Goal: Book appointment/travel/reservation

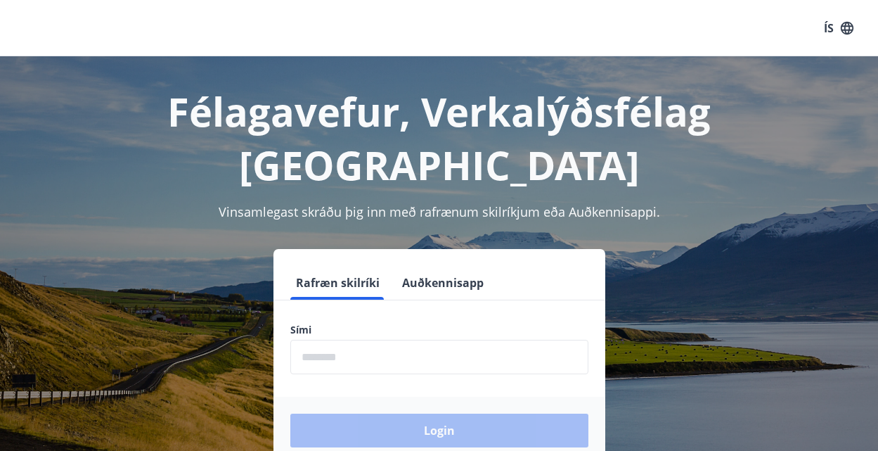
click at [299, 339] on input "phone" at bounding box center [439, 356] width 298 height 34
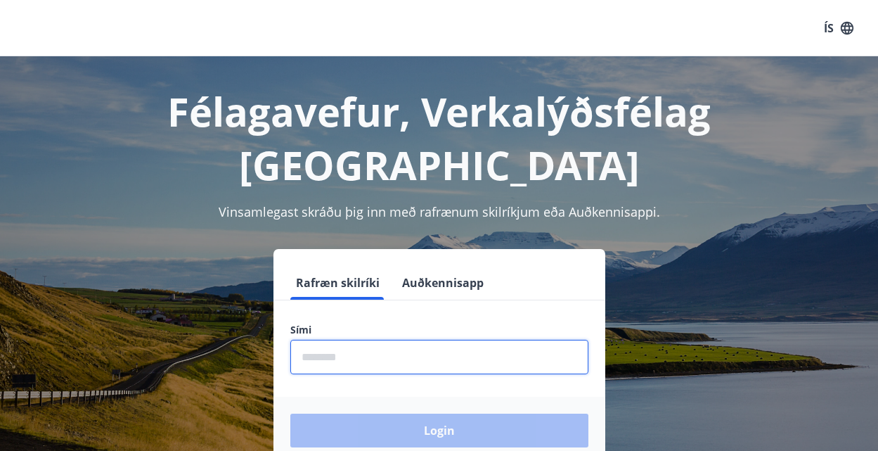
click at [299, 339] on input "phone" at bounding box center [439, 356] width 298 height 34
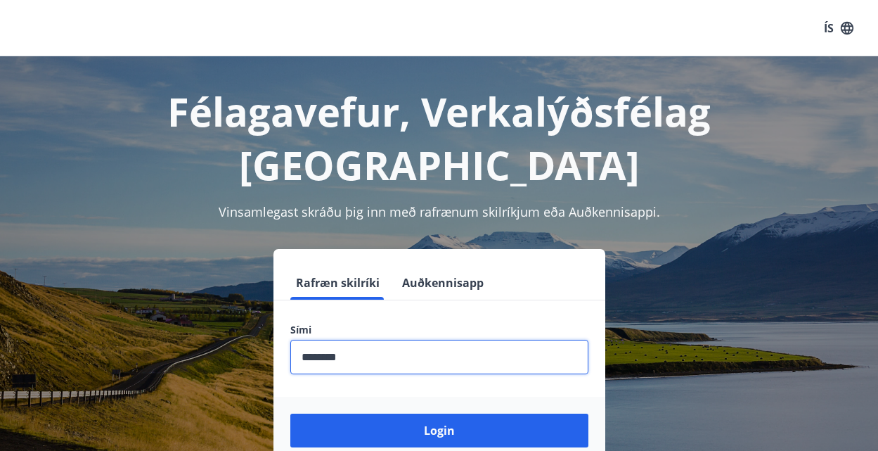
type input "********"
click at [318, 325] on form "Rafræn skilríki Auðkennisapp Sími ​ Login" at bounding box center [439, 365] width 332 height 198
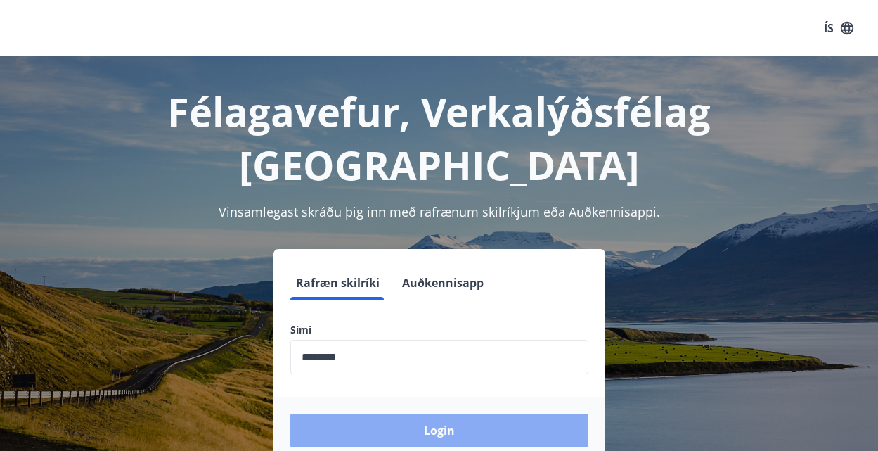
click at [441, 413] on button "Login" at bounding box center [439, 430] width 298 height 34
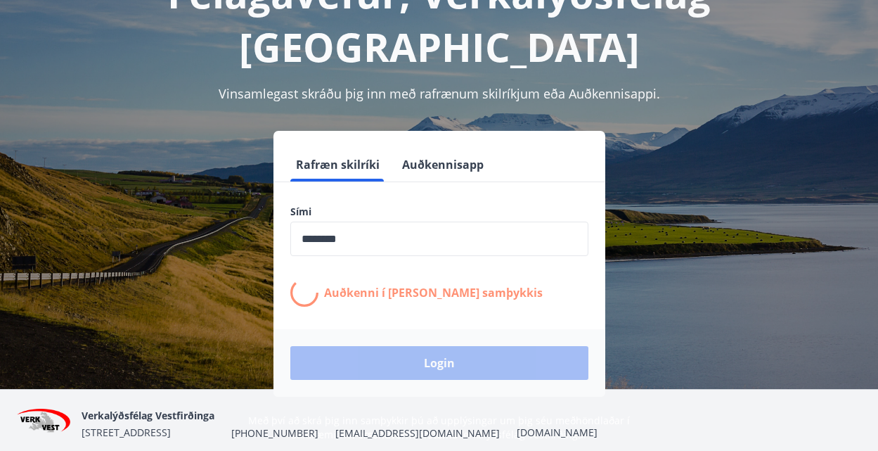
scroll to position [143, 0]
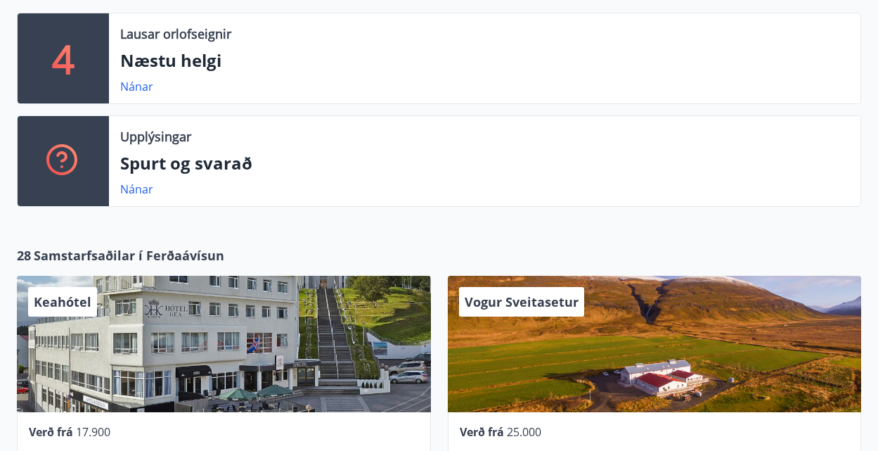
scroll to position [358, 0]
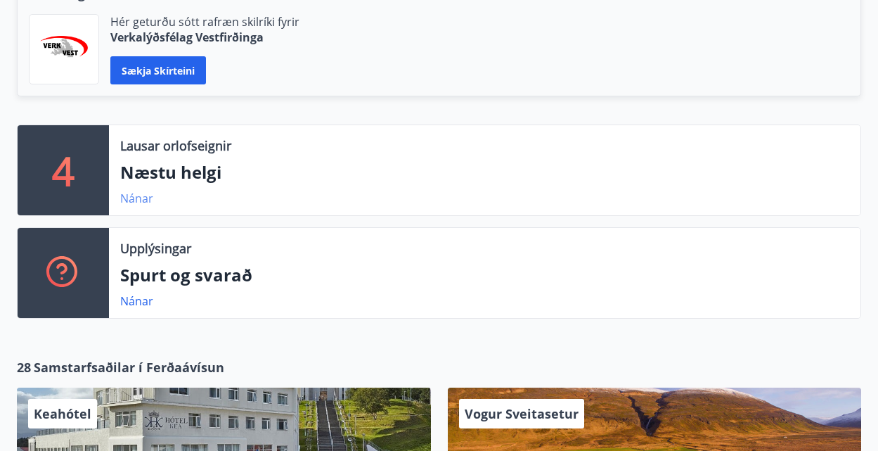
click at [131, 200] on link "Nánar" at bounding box center [136, 197] width 33 height 15
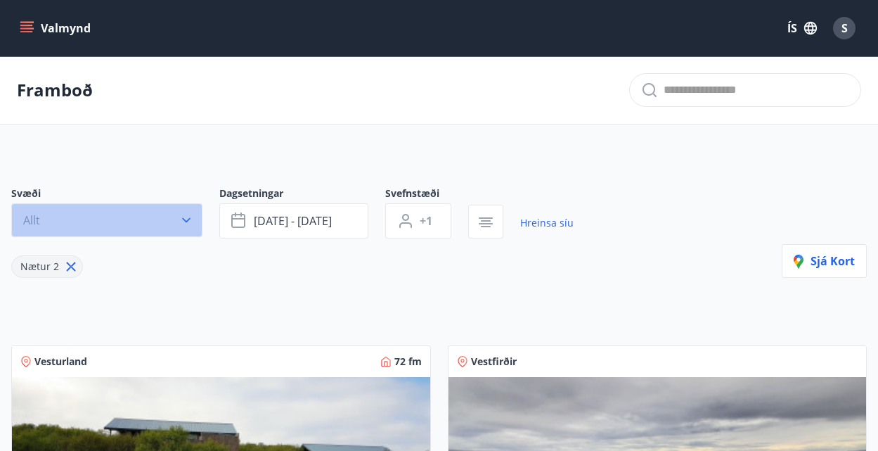
click at [188, 219] on icon "button" at bounding box center [186, 220] width 14 height 14
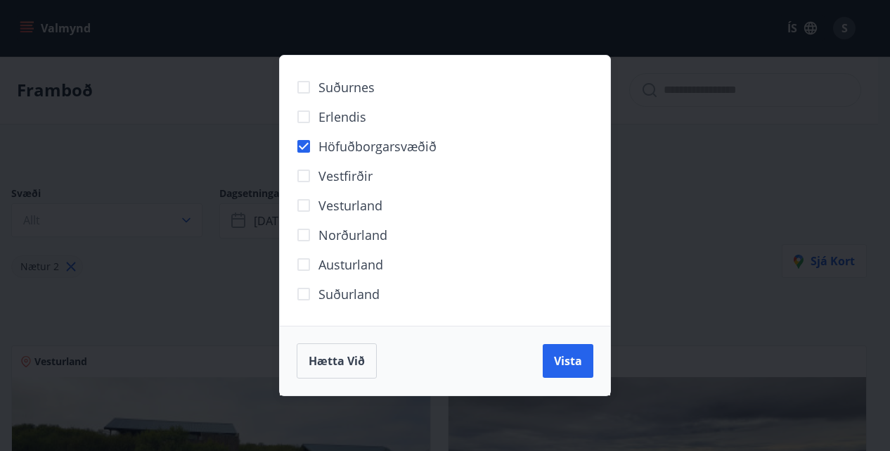
click at [642, 259] on div "Suðurnes Erlendis Höfuðborgarsvæðið [GEOGRAPHIC_DATA] [GEOGRAPHIC_DATA] [GEOGRA…" at bounding box center [445, 225] width 890 height 451
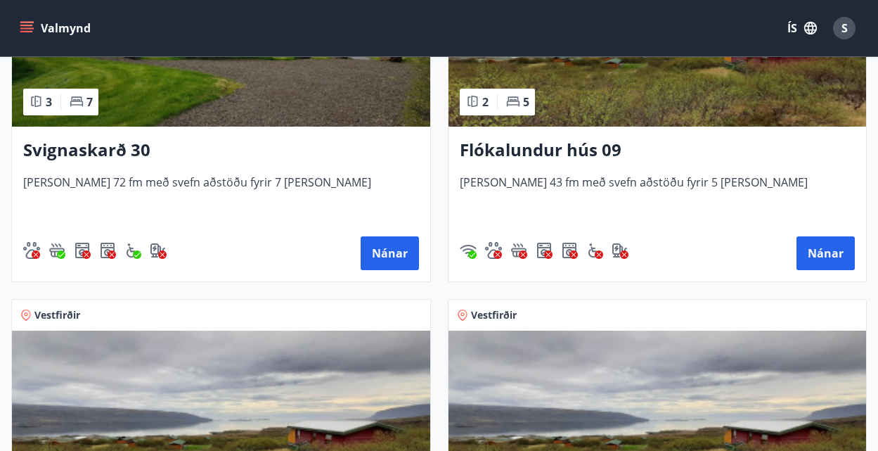
scroll to position [430, 0]
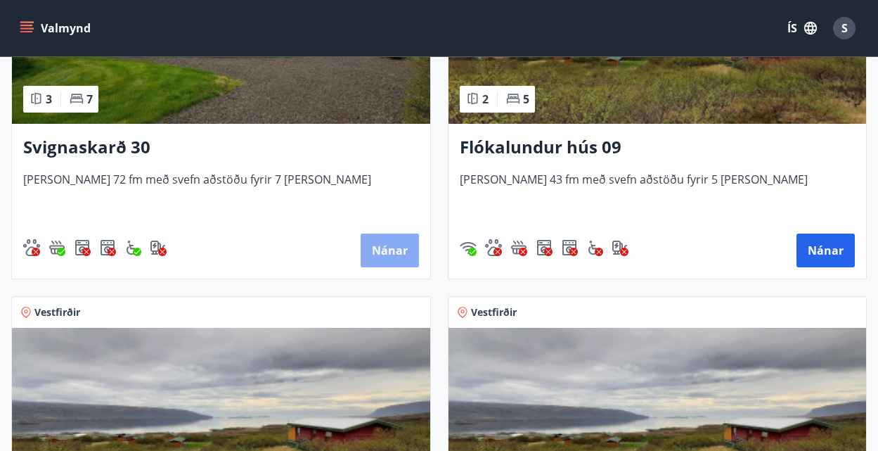
click at [390, 249] on button "Nánar" at bounding box center [390, 250] width 58 height 34
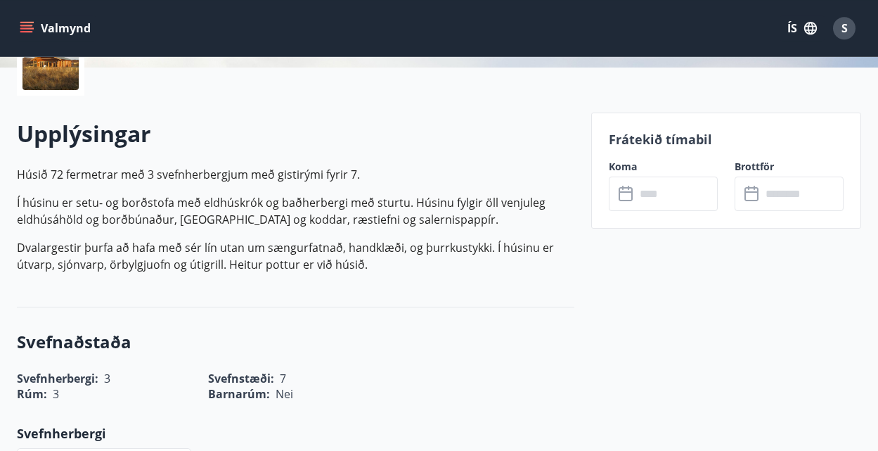
scroll to position [358, 0]
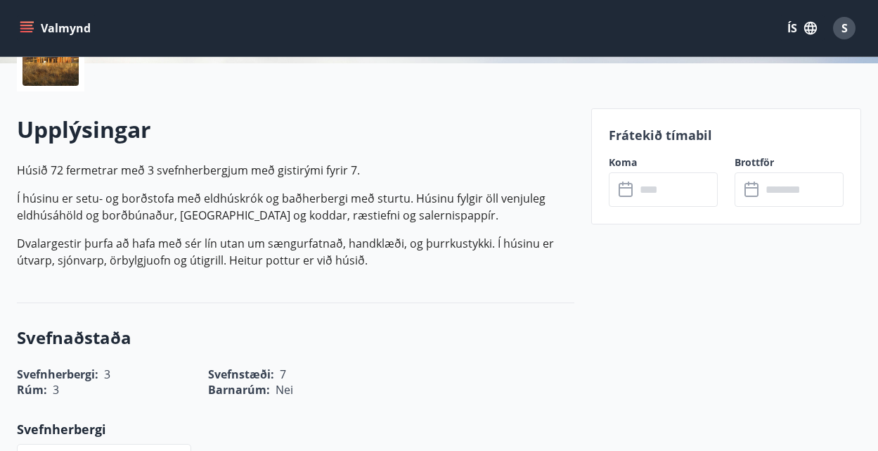
click at [626, 188] on icon at bounding box center [626, 189] width 17 height 17
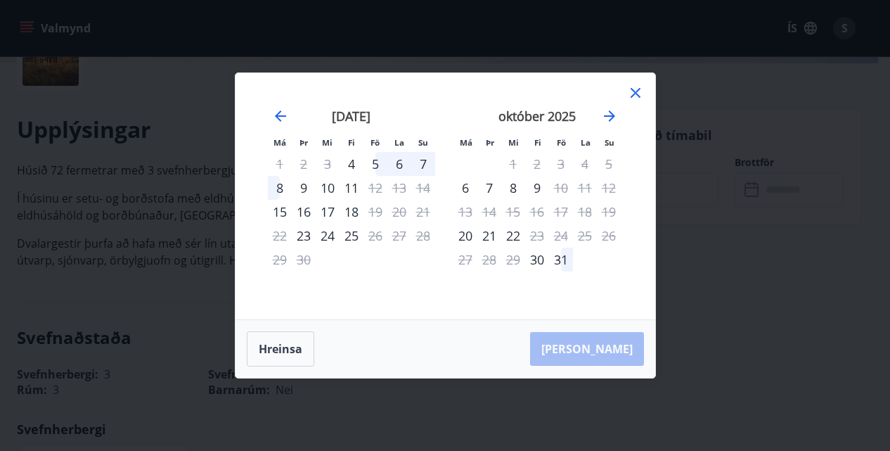
click at [636, 88] on icon at bounding box center [635, 92] width 17 height 17
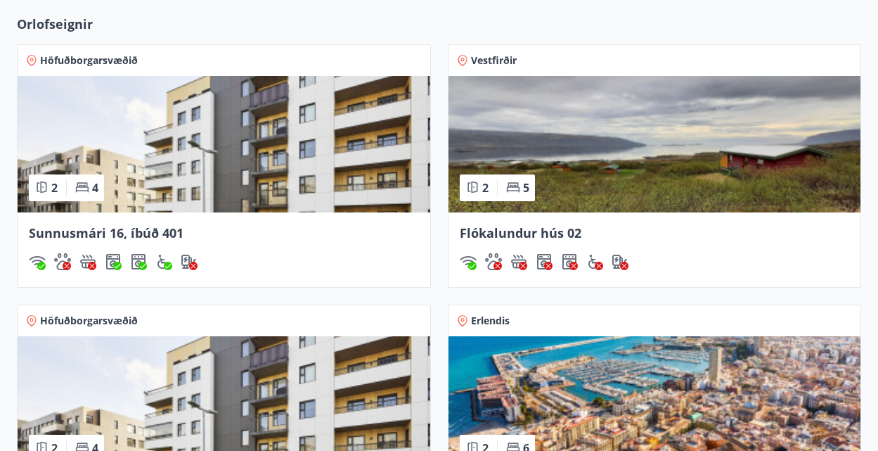
scroll to position [1188, 0]
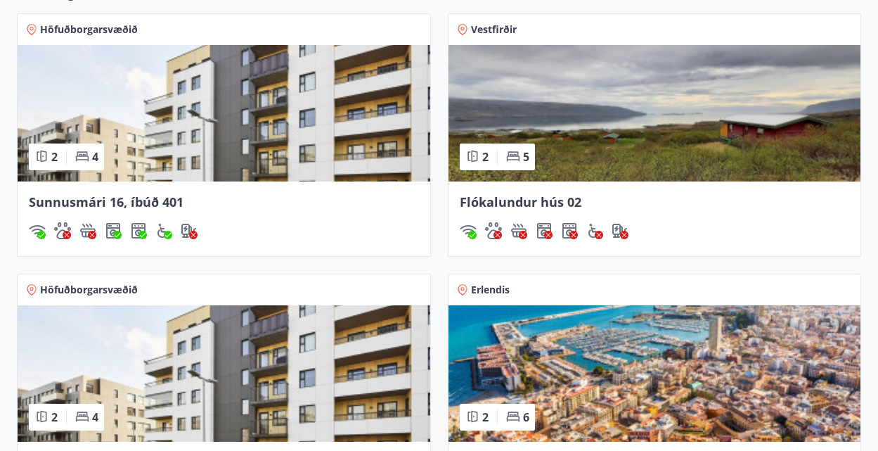
click at [132, 201] on span "Sunnusmári 16, íbúð 401" at bounding box center [106, 201] width 155 height 17
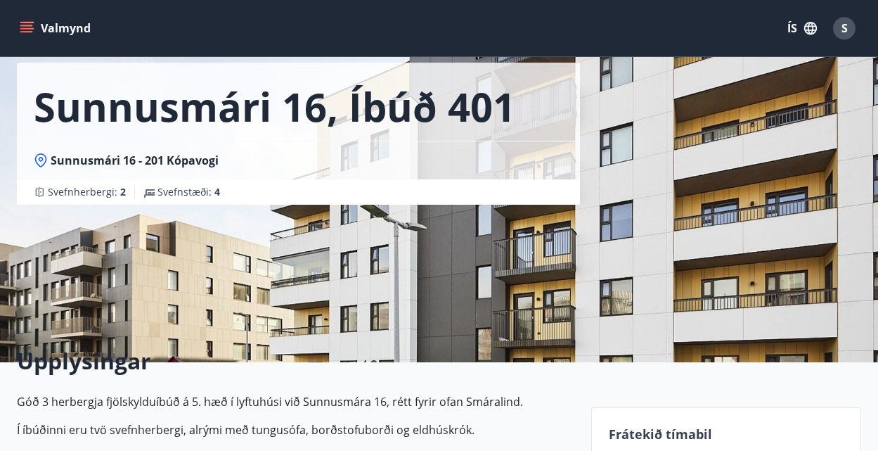
scroll to position [215, 0]
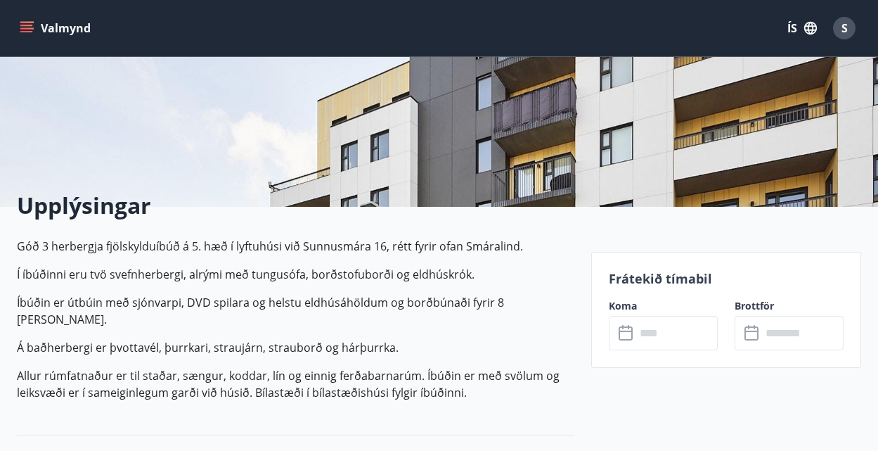
click at [630, 326] on icon at bounding box center [625, 333] width 14 height 14
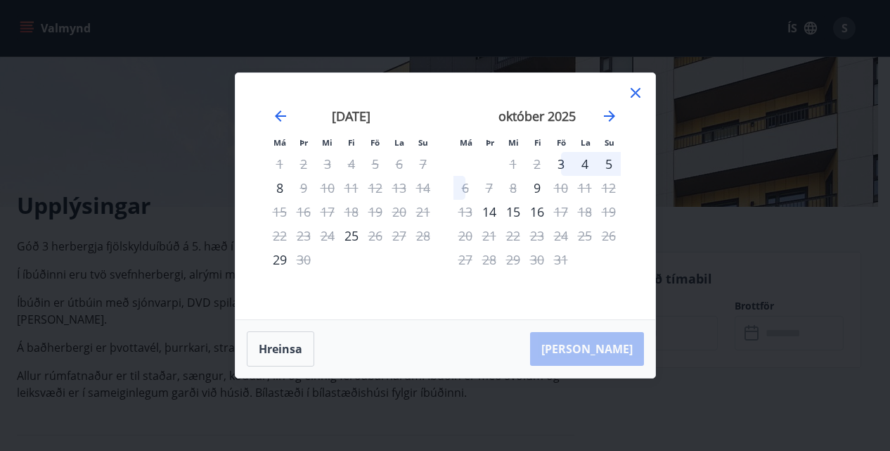
click at [637, 90] on icon at bounding box center [635, 92] width 17 height 17
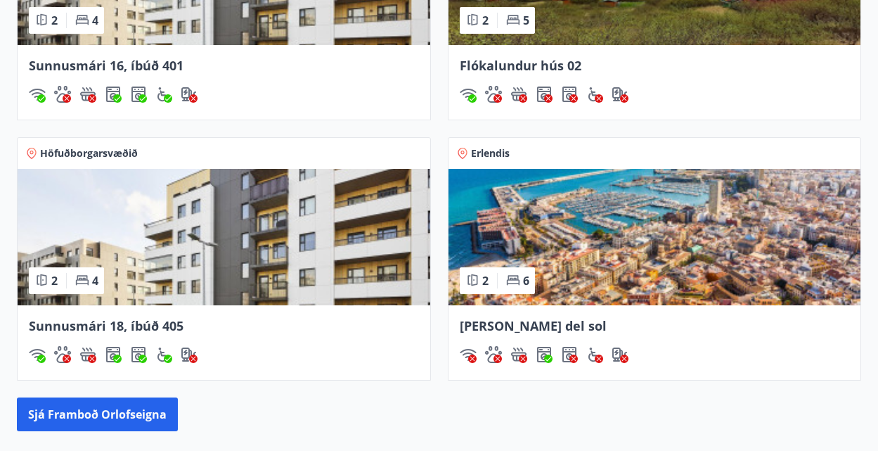
scroll to position [1380, 0]
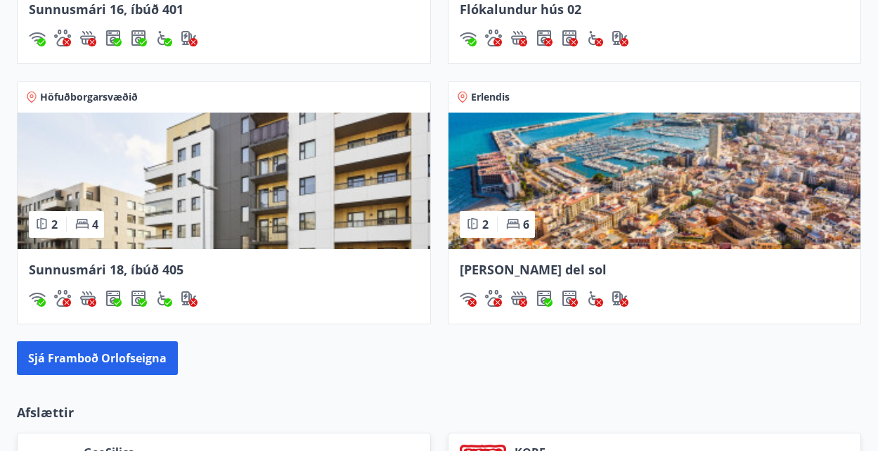
click at [235, 220] on img at bounding box center [224, 180] width 413 height 136
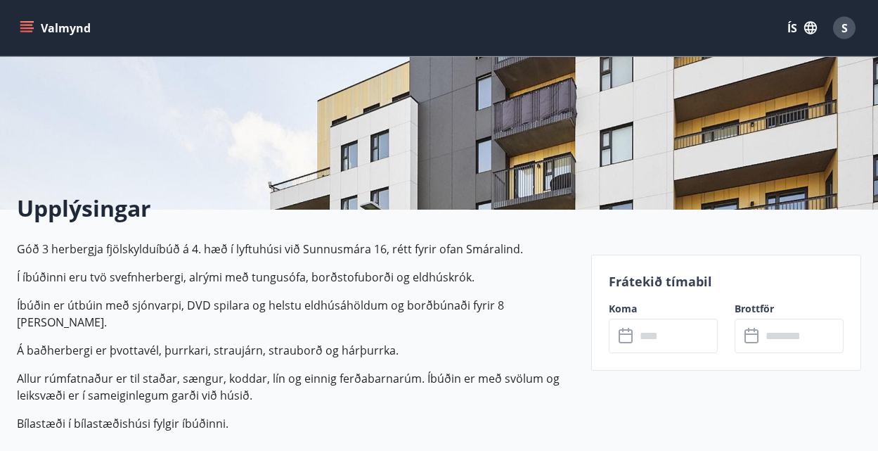
scroll to position [215, 0]
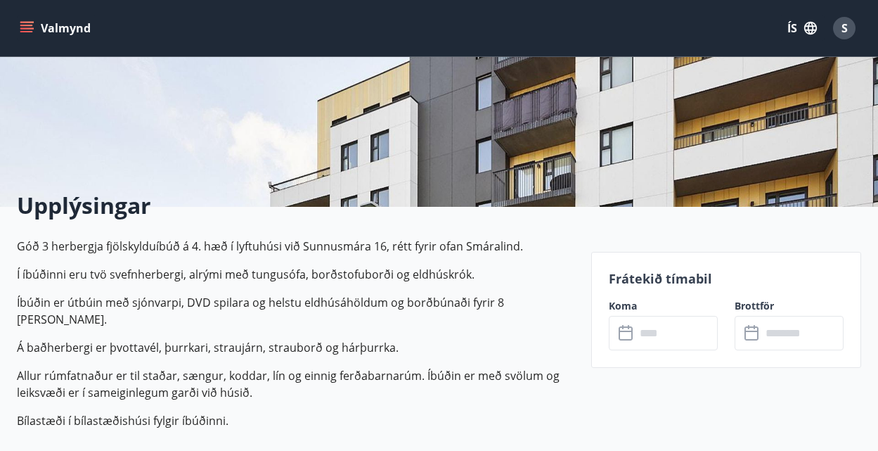
click at [634, 331] on icon at bounding box center [626, 333] width 17 height 17
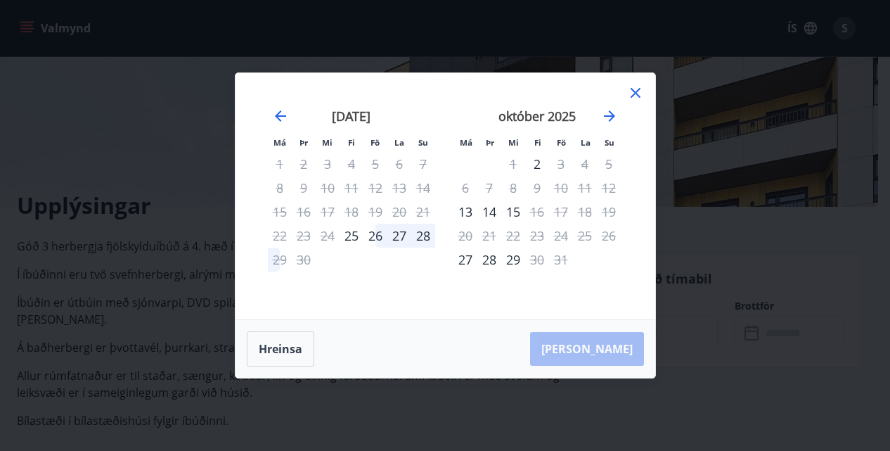
click at [638, 89] on icon at bounding box center [635, 93] width 10 height 10
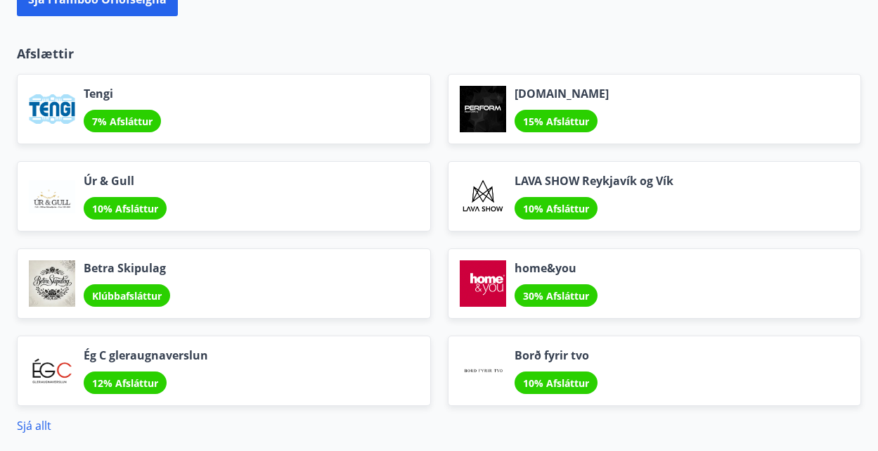
scroll to position [1595, 0]
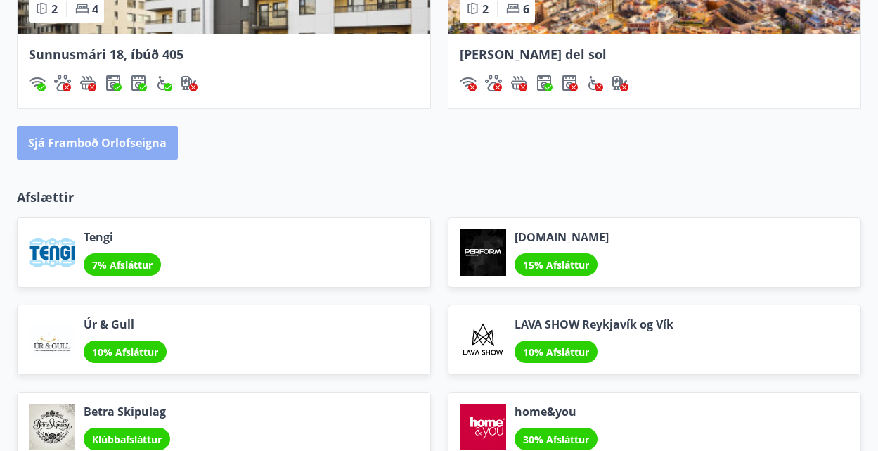
click at [120, 141] on button "Sjá framboð orlofseigna" at bounding box center [97, 143] width 161 height 34
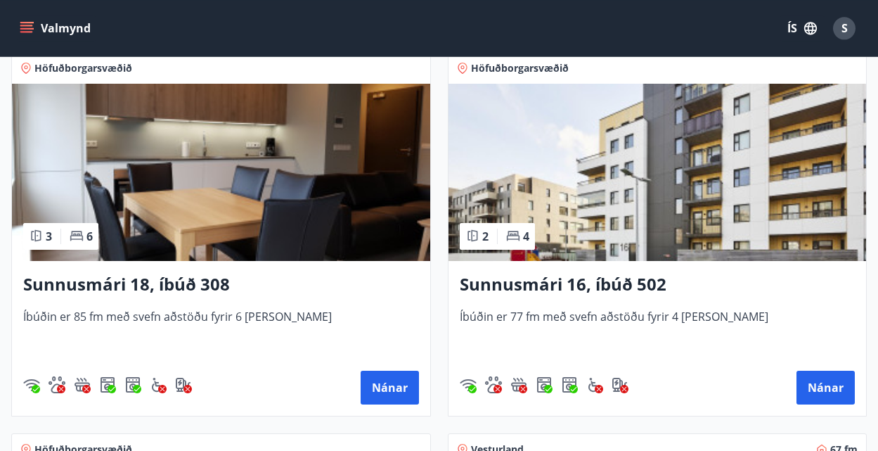
scroll to position [645, 0]
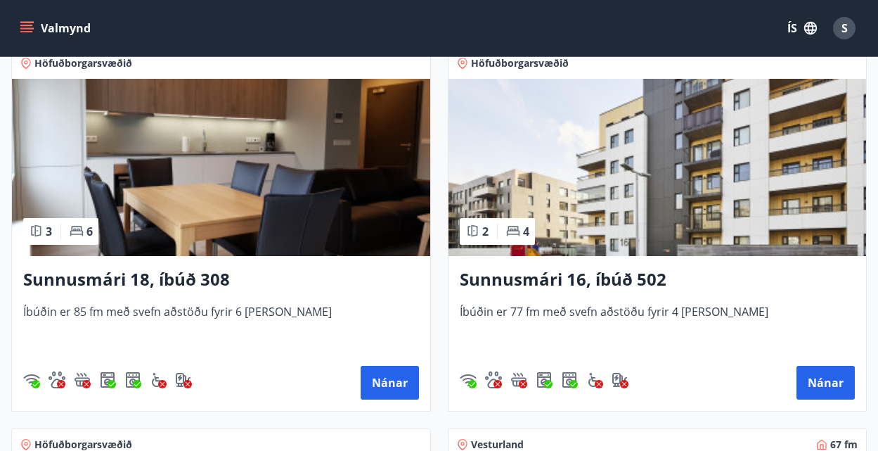
click at [151, 279] on h3 "Sunnusmári 18, íbúð 308" at bounding box center [221, 279] width 396 height 25
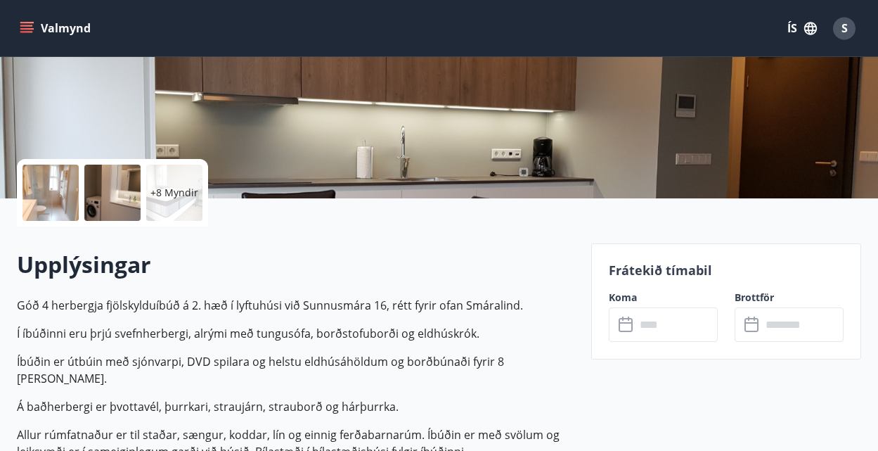
scroll to position [287, 0]
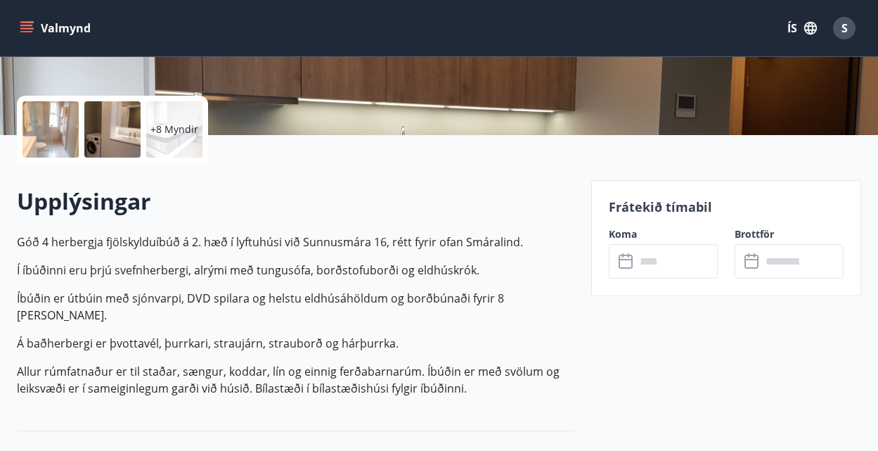
click at [633, 257] on icon at bounding box center [626, 261] width 17 height 17
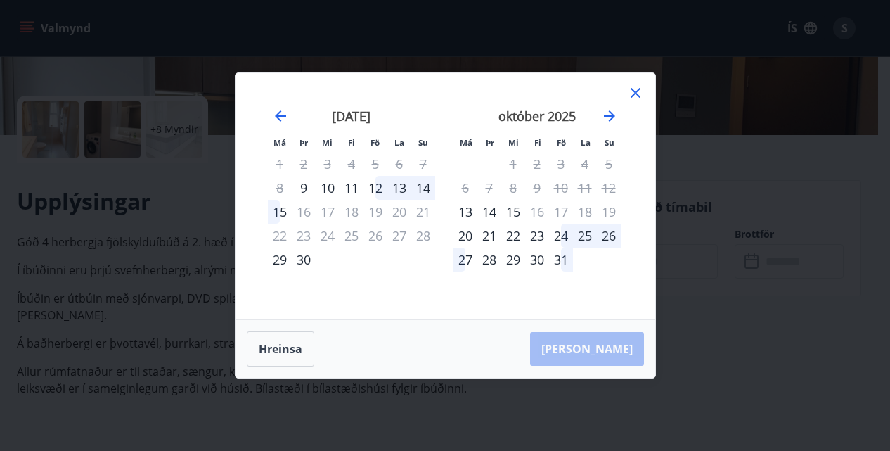
click at [635, 93] on icon at bounding box center [635, 93] width 2 height 2
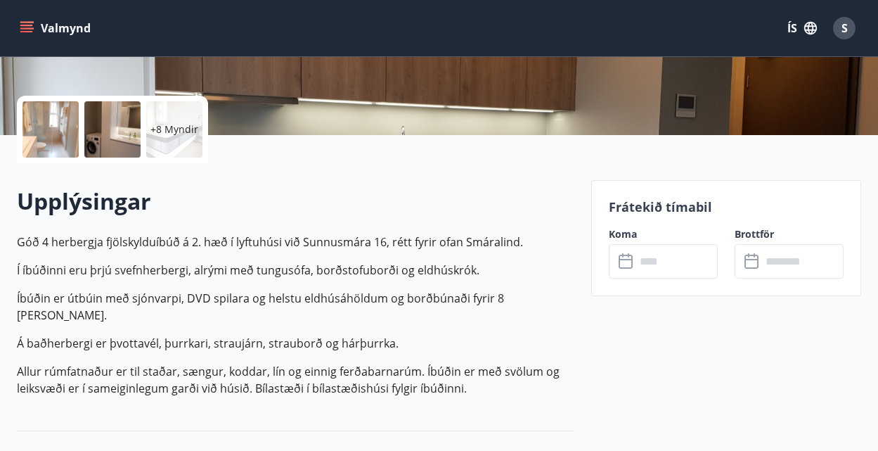
click at [634, 264] on icon at bounding box center [626, 261] width 17 height 17
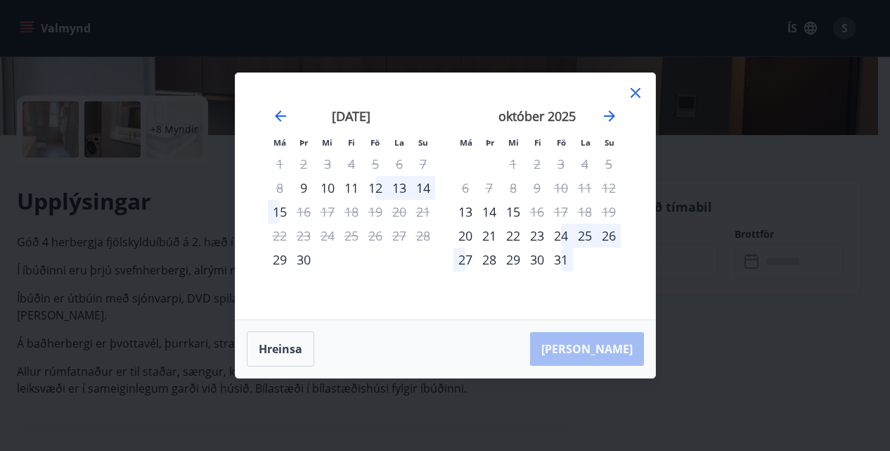
click at [330, 186] on div "10" at bounding box center [328, 188] width 24 height 24
click at [423, 186] on div "14" at bounding box center [423, 188] width 24 height 24
click at [608, 351] on div "[PERSON_NAME]" at bounding box center [445, 349] width 420 height 58
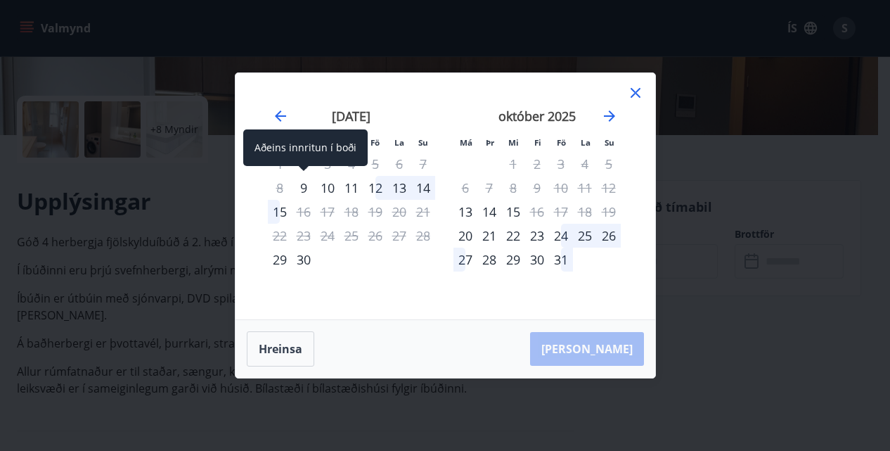
click at [304, 188] on div "9" at bounding box center [304, 188] width 24 height 24
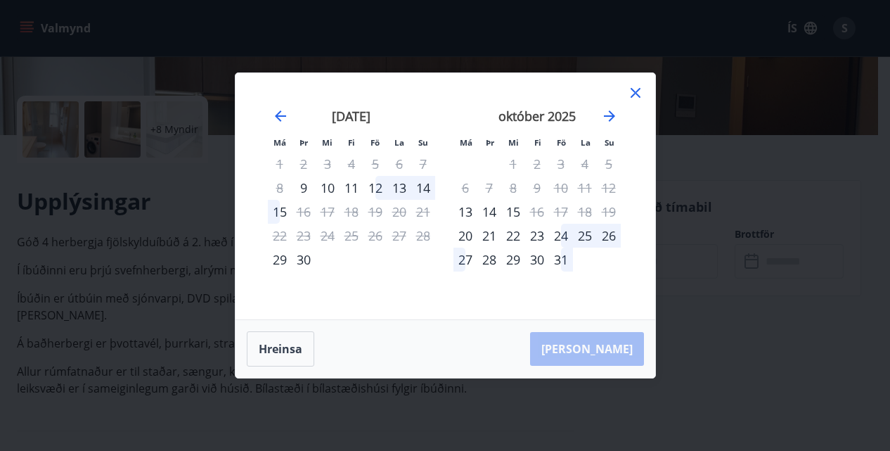
click at [401, 187] on div "13" at bounding box center [399, 188] width 24 height 24
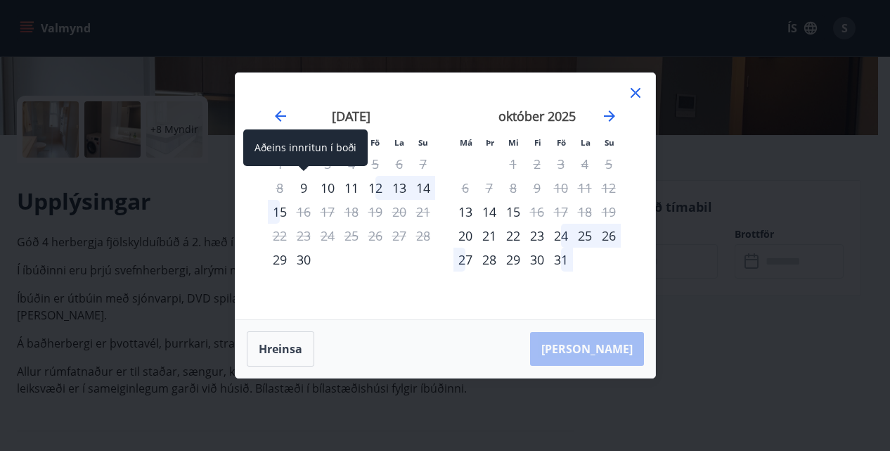
click at [304, 186] on div "9" at bounding box center [304, 188] width 24 height 24
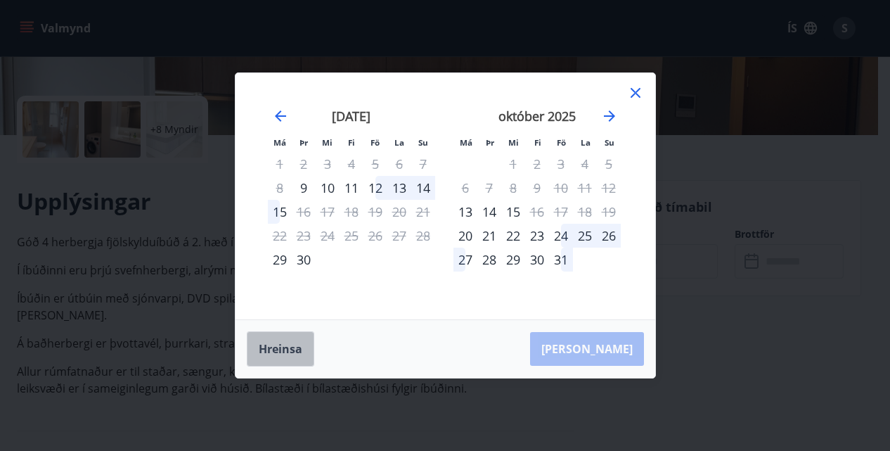
click at [283, 344] on button "Hreinsa" at bounding box center [280, 348] width 67 height 35
click at [279, 188] on div "8" at bounding box center [280, 188] width 24 height 24
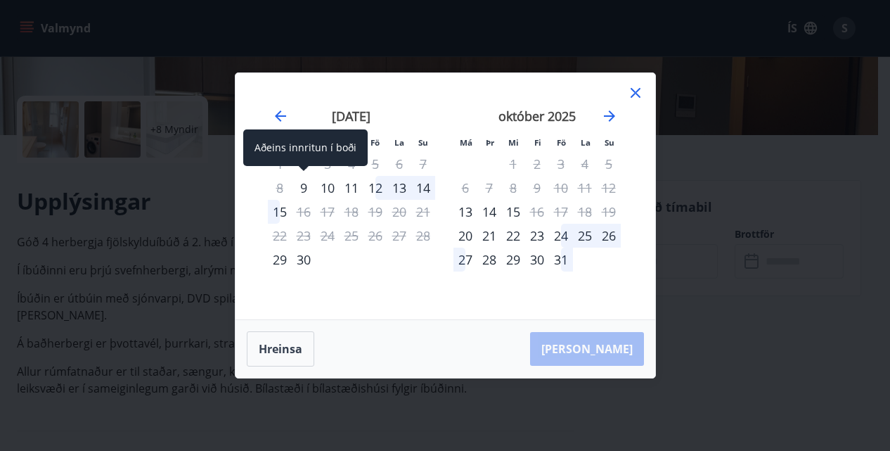
click at [301, 183] on div "9" at bounding box center [304, 188] width 24 height 24
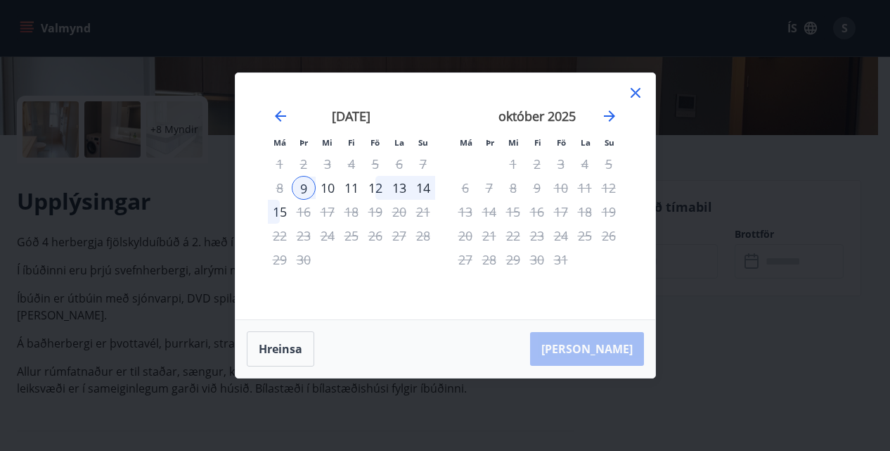
click at [402, 185] on div "13" at bounding box center [399, 188] width 24 height 24
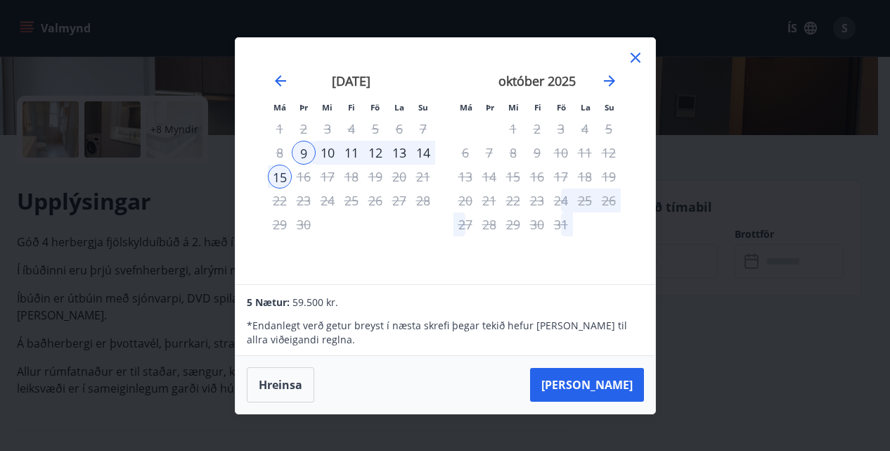
click at [394, 150] on div "13" at bounding box center [399, 153] width 24 height 24
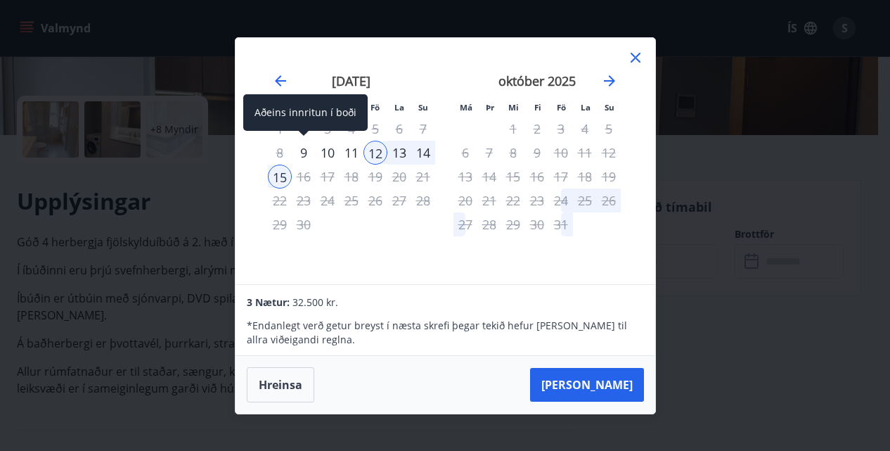
click at [301, 151] on div "9" at bounding box center [304, 153] width 24 height 24
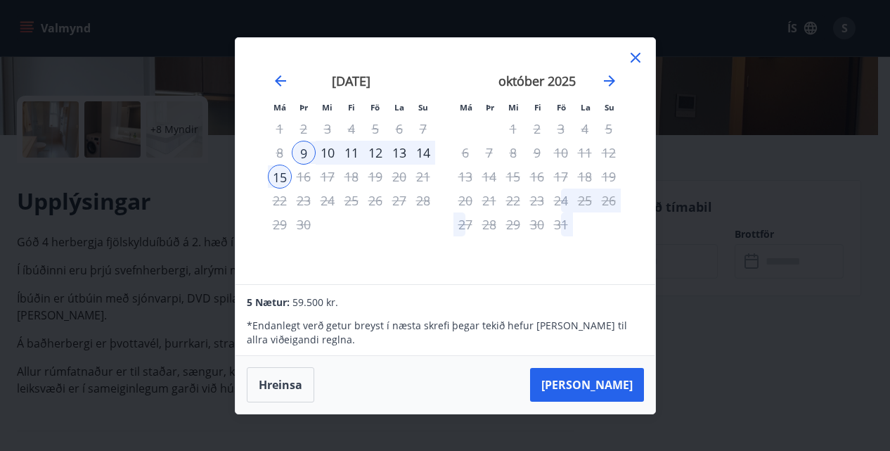
click at [399, 152] on div "13" at bounding box center [399, 153] width 24 height 24
click at [375, 150] on div "12" at bounding box center [375, 153] width 24 height 24
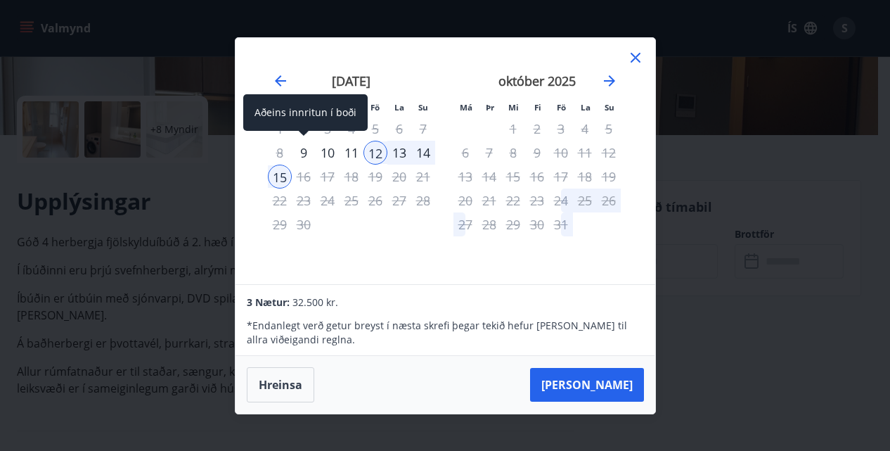
click at [307, 150] on div "9" at bounding box center [304, 153] width 24 height 24
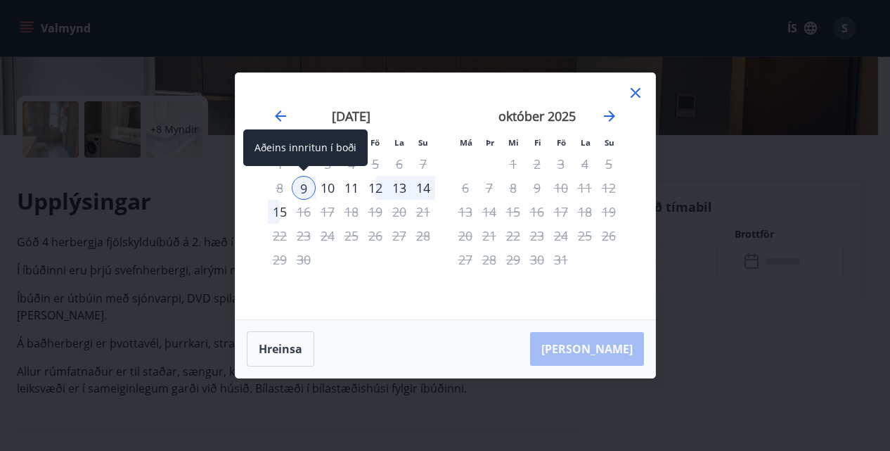
click at [301, 150] on div "Aðeins innritun í boði" at bounding box center [305, 147] width 124 height 37
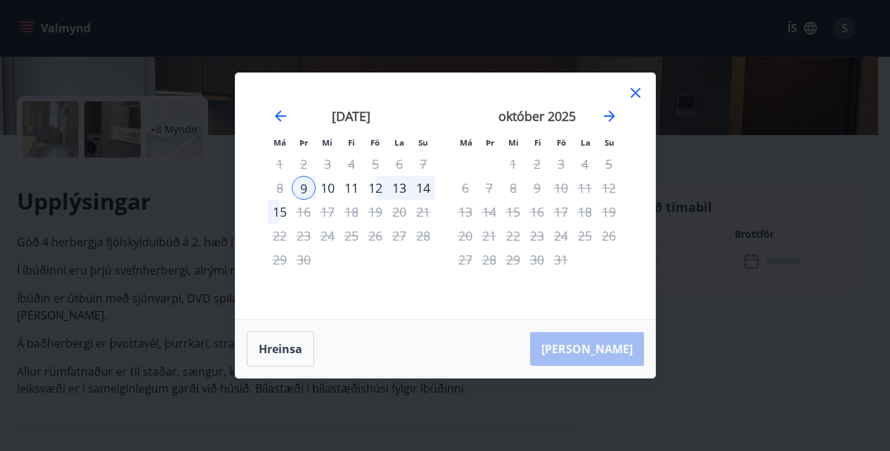
click at [401, 187] on div "13" at bounding box center [399, 188] width 24 height 24
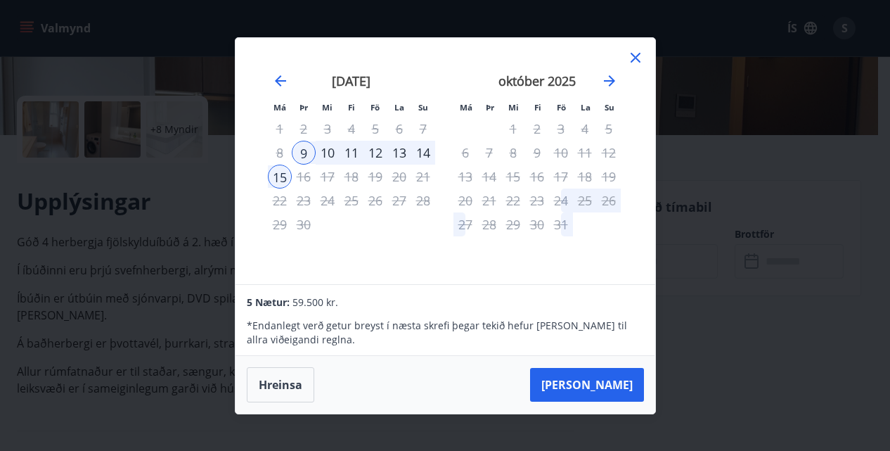
click at [376, 149] on div "12" at bounding box center [375, 153] width 24 height 24
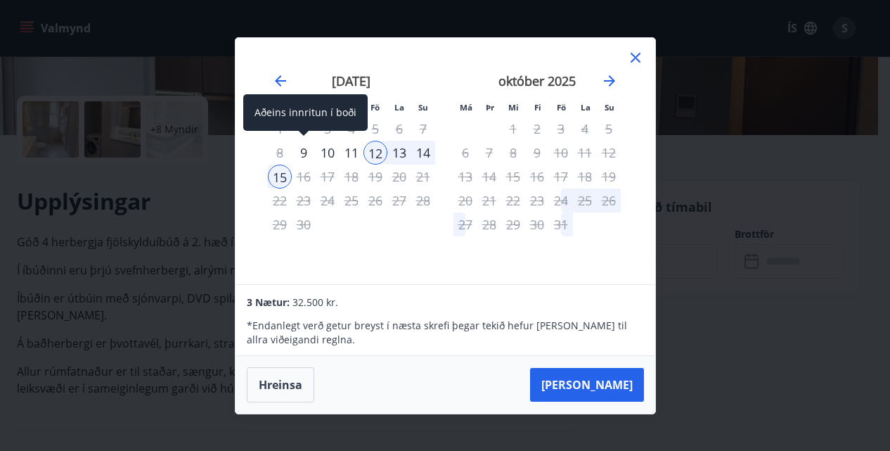
click at [299, 148] on div "9" at bounding box center [304, 153] width 24 height 24
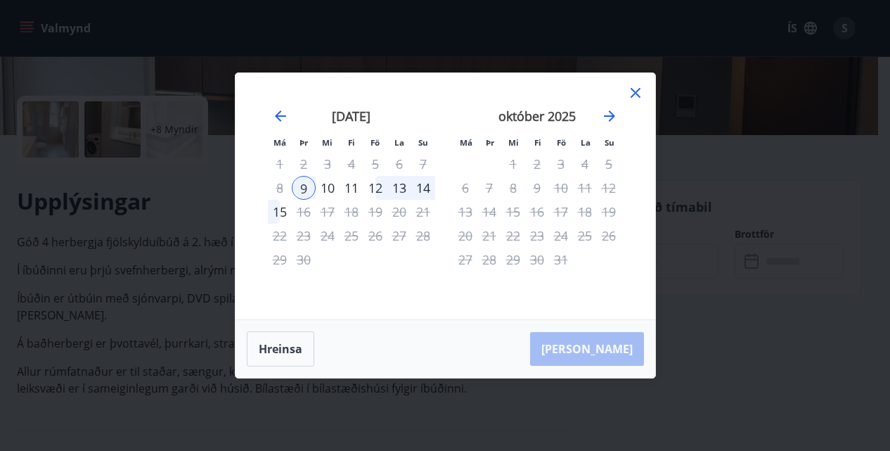
click at [380, 190] on div "12" at bounding box center [375, 188] width 24 height 24
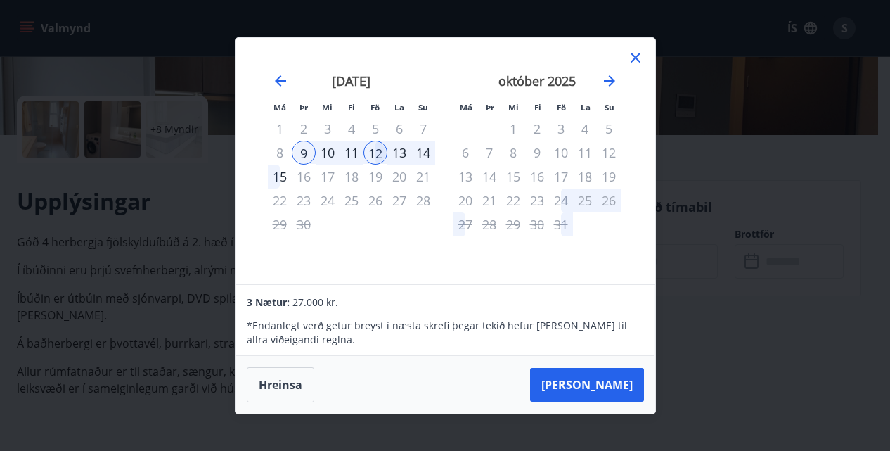
click at [635, 55] on icon at bounding box center [635, 57] width 17 height 17
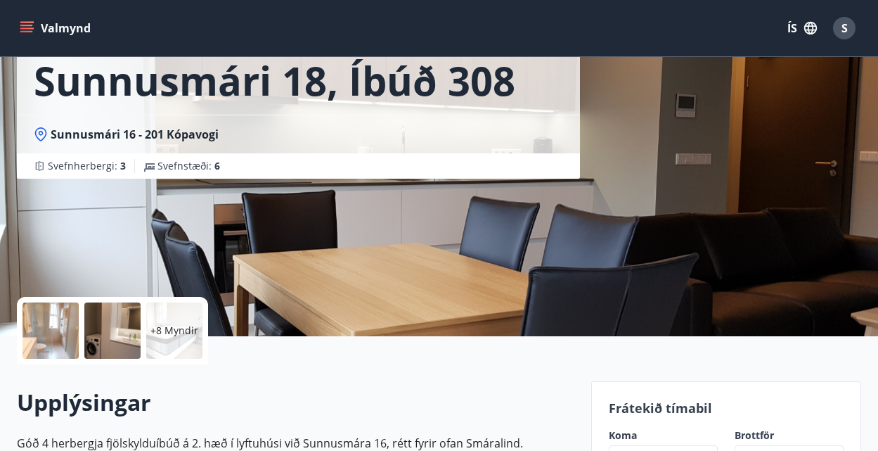
scroll to position [72, 0]
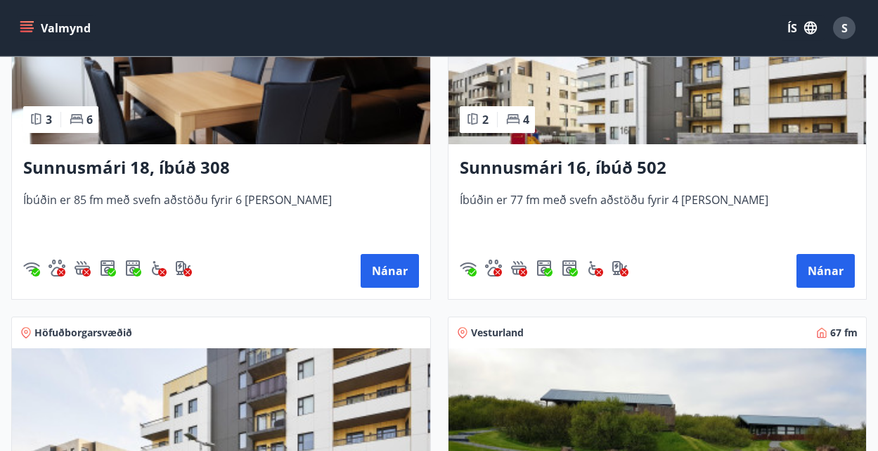
scroll to position [763, 0]
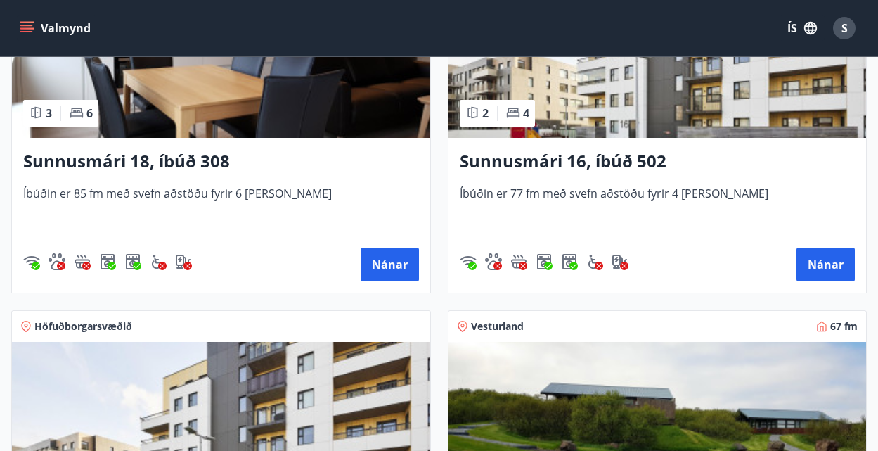
click at [576, 158] on h3 "Sunnusmári 16, íbúð 502" at bounding box center [658, 161] width 396 height 25
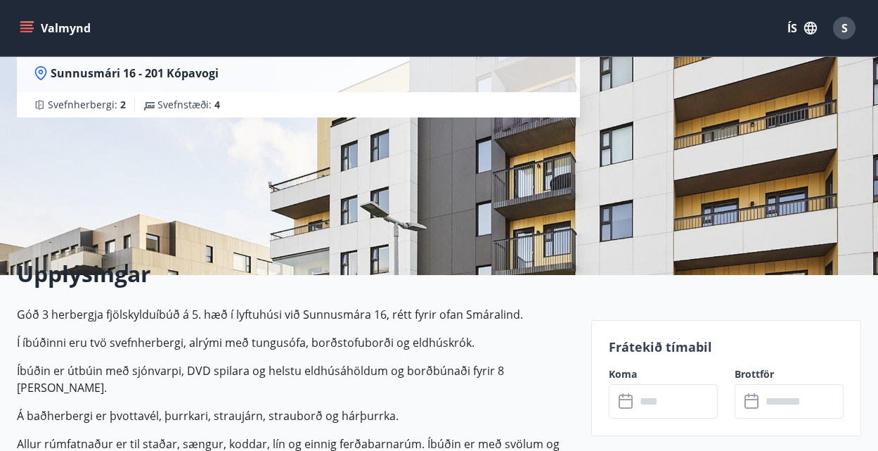
scroll to position [215, 0]
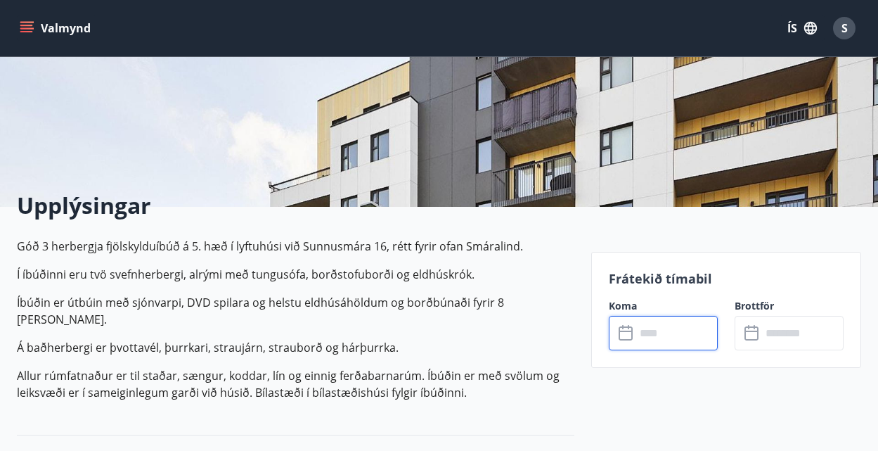
click at [636, 332] on input "text" at bounding box center [676, 333] width 82 height 34
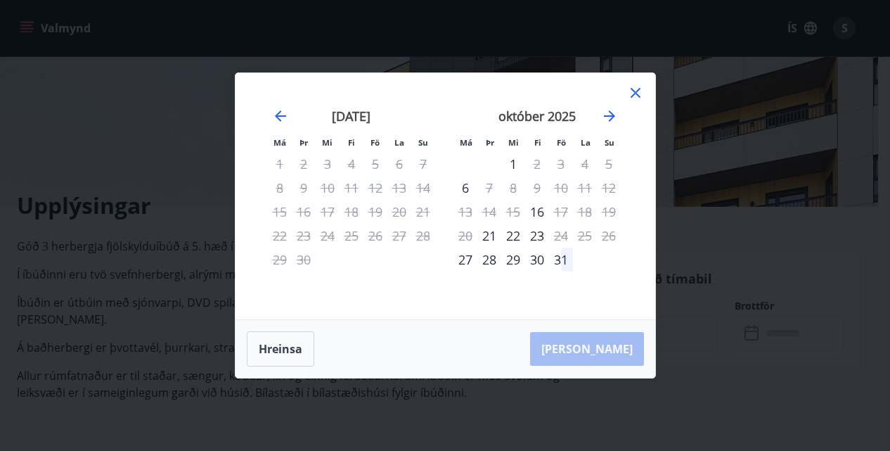
click at [634, 87] on icon at bounding box center [635, 92] width 17 height 17
